Goal: Transaction & Acquisition: Purchase product/service

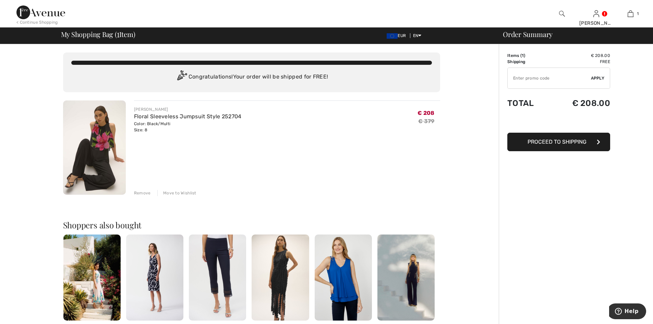
click at [141, 192] on div "Remove" at bounding box center [142, 193] width 17 height 6
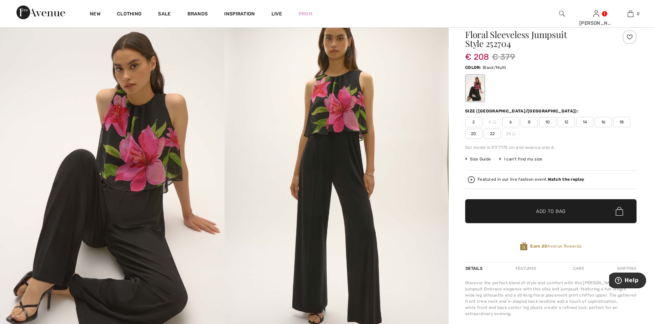
drag, startPoint x: 514, startPoint y: 121, endPoint x: 522, endPoint y: 140, distance: 20.1
click at [514, 122] on span "6" at bounding box center [510, 122] width 17 height 10
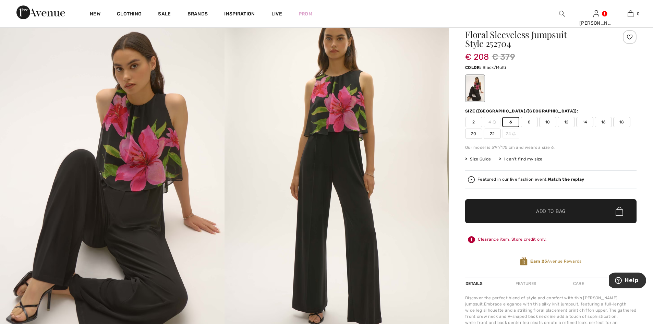
click at [540, 214] on span "Add to Bag" at bounding box center [550, 211] width 29 height 7
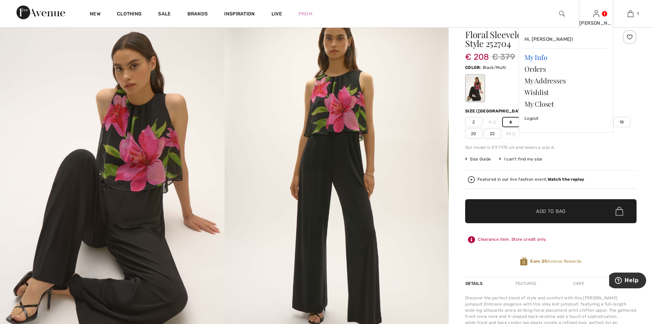
click at [539, 58] on link "My Info" at bounding box center [566, 57] width 83 height 12
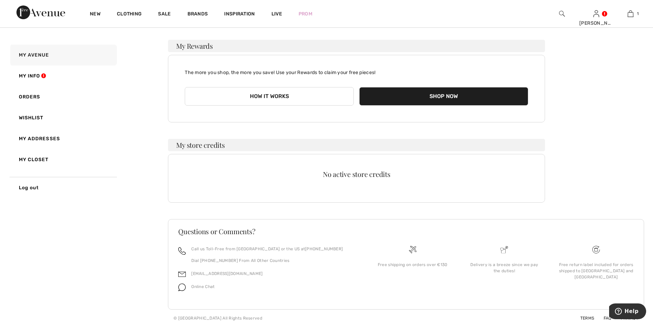
scroll to position [46, 0]
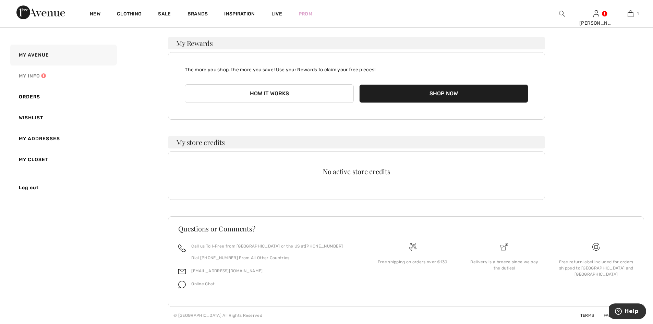
click at [36, 78] on link "My Info" at bounding box center [63, 76] width 108 height 21
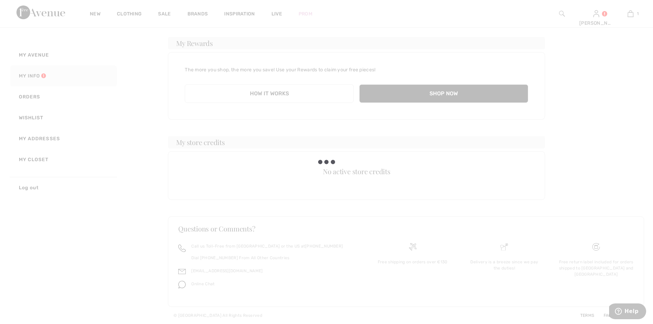
scroll to position [21, 0]
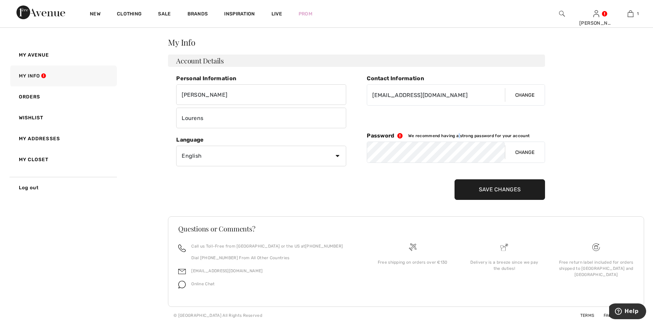
click at [459, 136] on span "We recommend having a strong password for your account" at bounding box center [469, 135] width 121 height 5
click at [402, 136] on icon at bounding box center [402, 135] width 14 height 5
click at [495, 190] on input "Save Changes" at bounding box center [500, 189] width 91 height 21
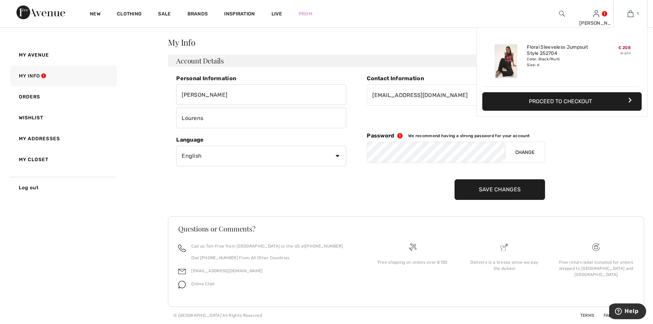
click at [630, 14] on img at bounding box center [631, 14] width 6 height 8
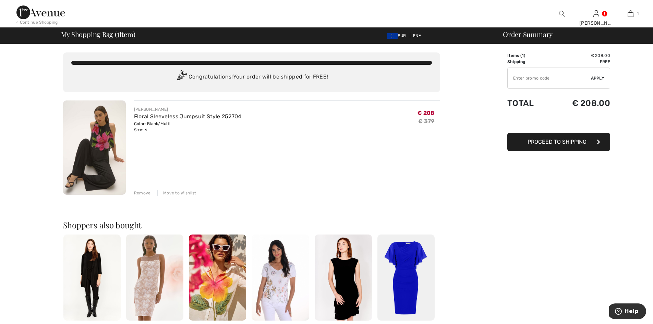
click at [531, 77] on input "TEXT" at bounding box center [549, 78] width 83 height 21
type input "EXTRA20"
click at [599, 77] on span "Apply" at bounding box center [598, 78] width 14 height 6
